Goal: Find specific page/section: Find specific page/section

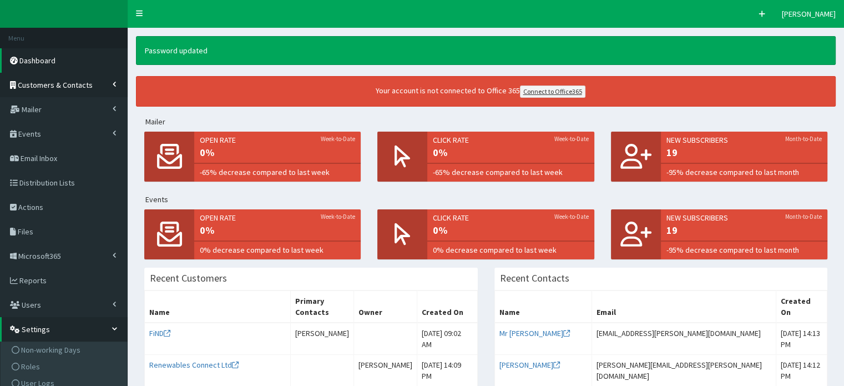
click at [49, 86] on span "Customers & Contacts" at bounding box center [55, 85] width 75 height 10
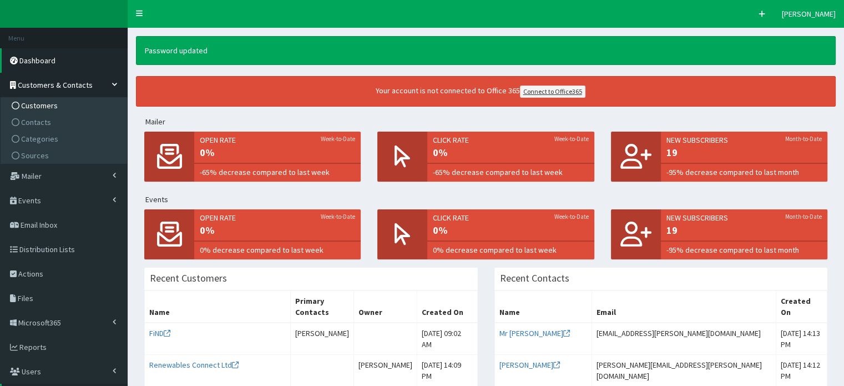
click at [39, 105] on span "Customers" at bounding box center [39, 105] width 37 height 10
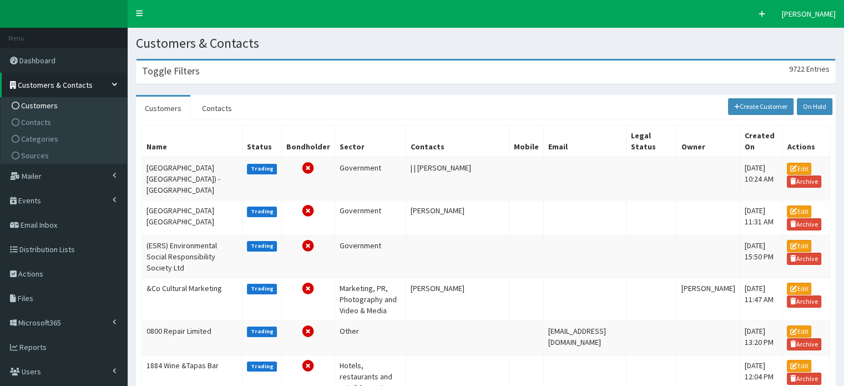
click at [167, 74] on h3 "Toggle Filters" at bounding box center [171, 71] width 58 height 10
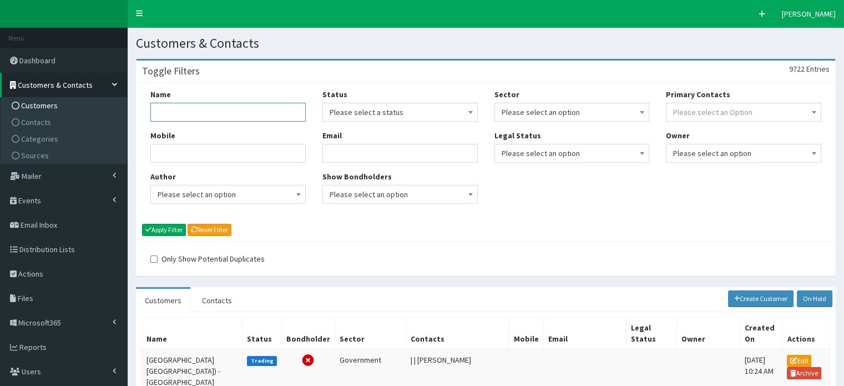
click at [202, 115] on input "Name" at bounding box center [227, 112] width 155 height 19
type input "Siemens Gamesa"
click at [142, 224] on button "Apply Filter" at bounding box center [164, 230] width 44 height 12
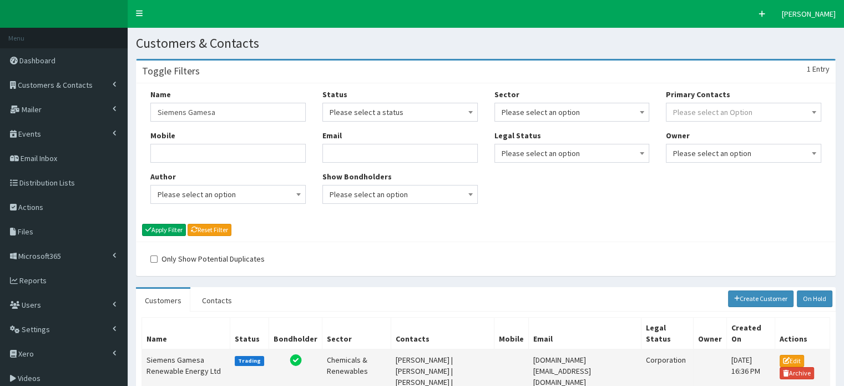
click at [174, 359] on td "Siemens Gamesa Renewable Energy Ltd" at bounding box center [186, 393] width 88 height 88
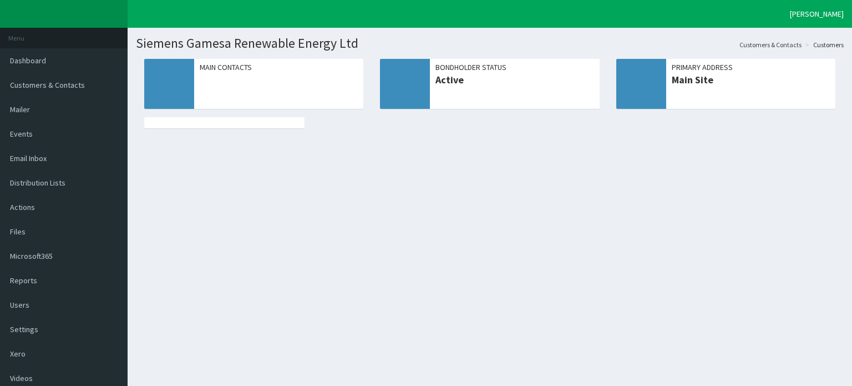
select select "50"
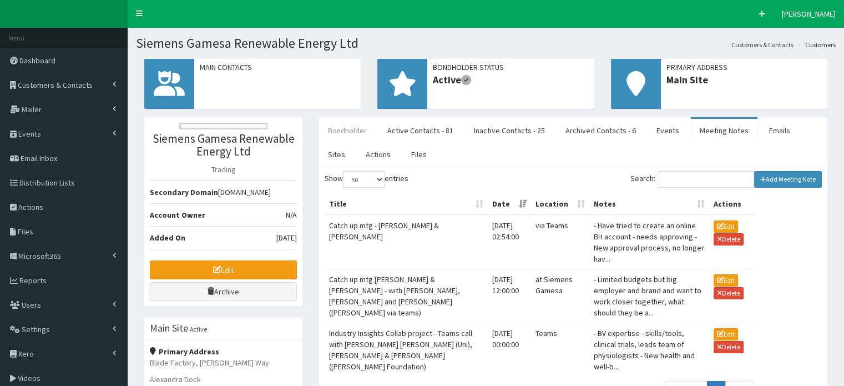
click at [343, 131] on link "Bondholder" at bounding box center [347, 130] width 57 height 23
